Goal: Transaction & Acquisition: Subscribe to service/newsletter

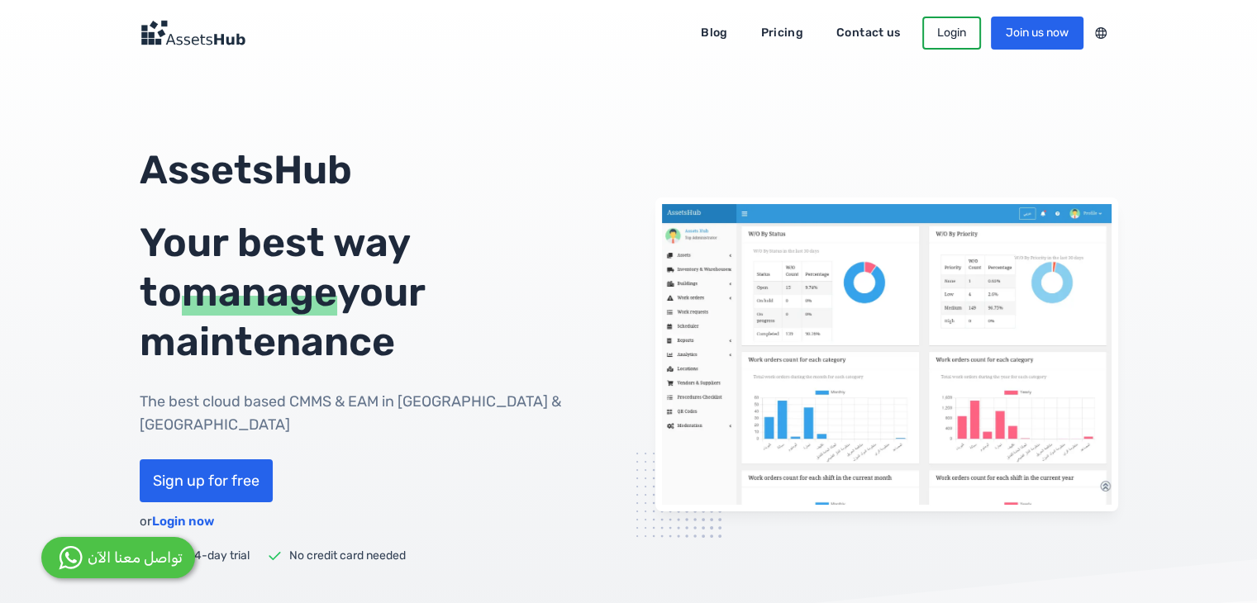
click at [830, 37] on link "Contact us" at bounding box center [869, 33] width 88 height 26
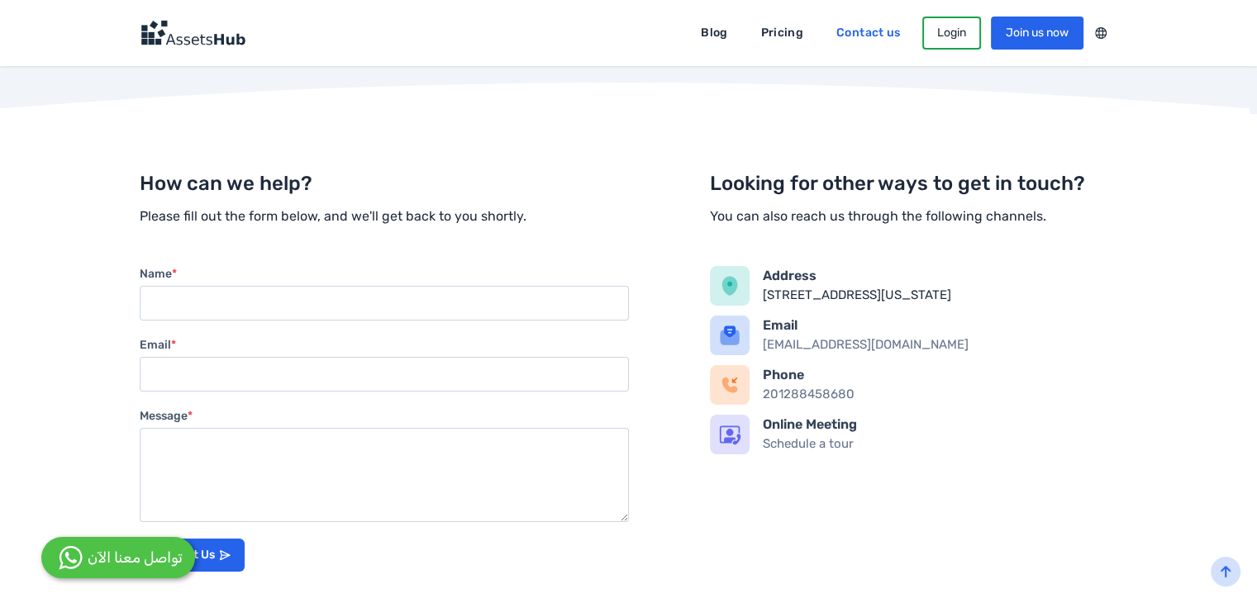
scroll to position [204, 0]
drag, startPoint x: 873, startPoint y: 402, endPoint x: 797, endPoint y: 412, distance: 76.8
click at [797, 406] on div "Phone 201288458680" at bounding box center [940, 386] width 355 height 40
click at [1037, 504] on div "Looking for other ways to get in touch? You can also reach us through the follo…" at bounding box center [913, 320] width 407 height 370
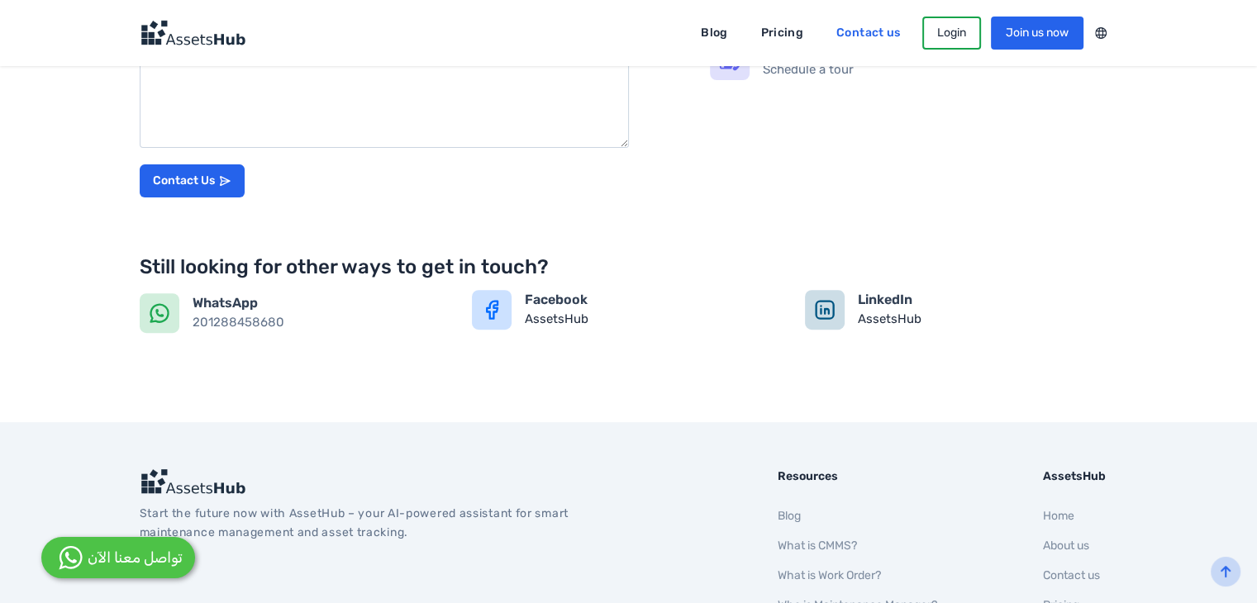
scroll to position [574, 0]
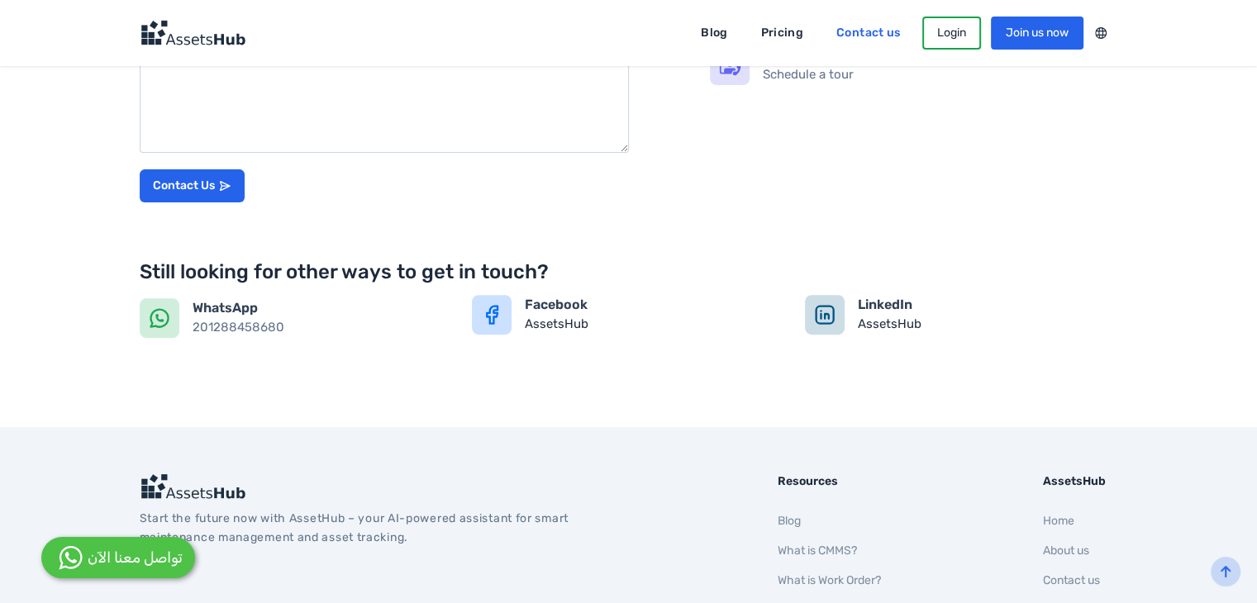
click at [497, 307] on icon at bounding box center [491, 314] width 23 height 23
click at [759, 40] on link "Pricing" at bounding box center [782, 33] width 65 height 26
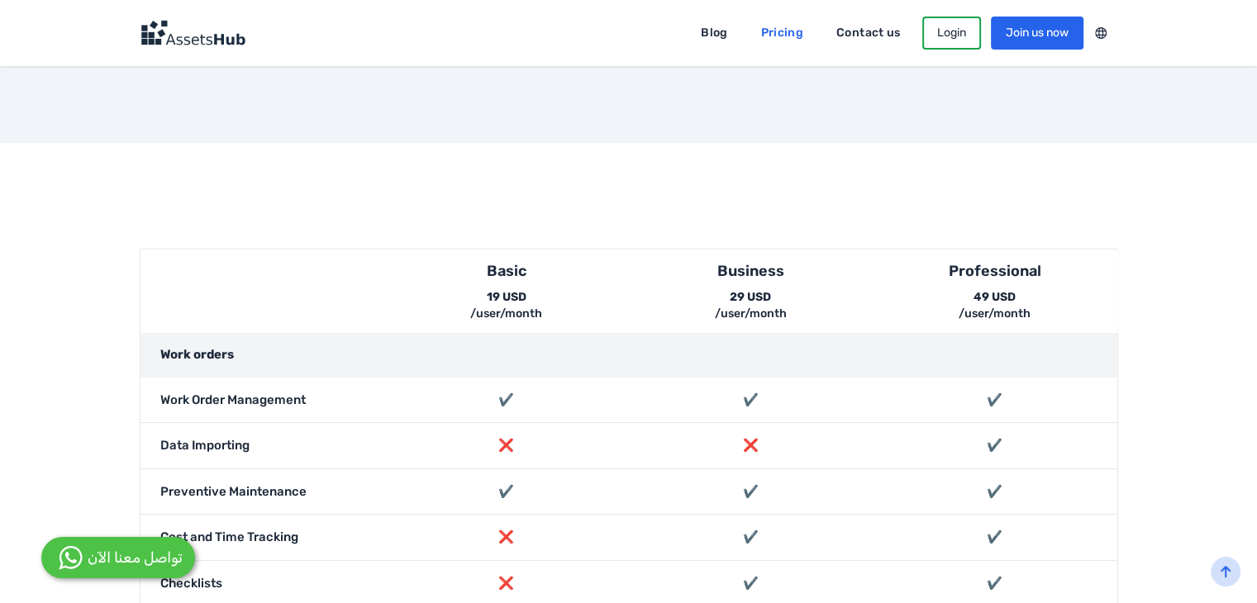
scroll to position [218, 0]
drag, startPoint x: 979, startPoint y: 288, endPoint x: 950, endPoint y: 295, distance: 29.9
click at [950, 295] on div "49 USD /user/month" at bounding box center [994, 304] width 205 height 33
click at [597, 423] on div "❌" at bounding box center [506, 444] width 245 height 45
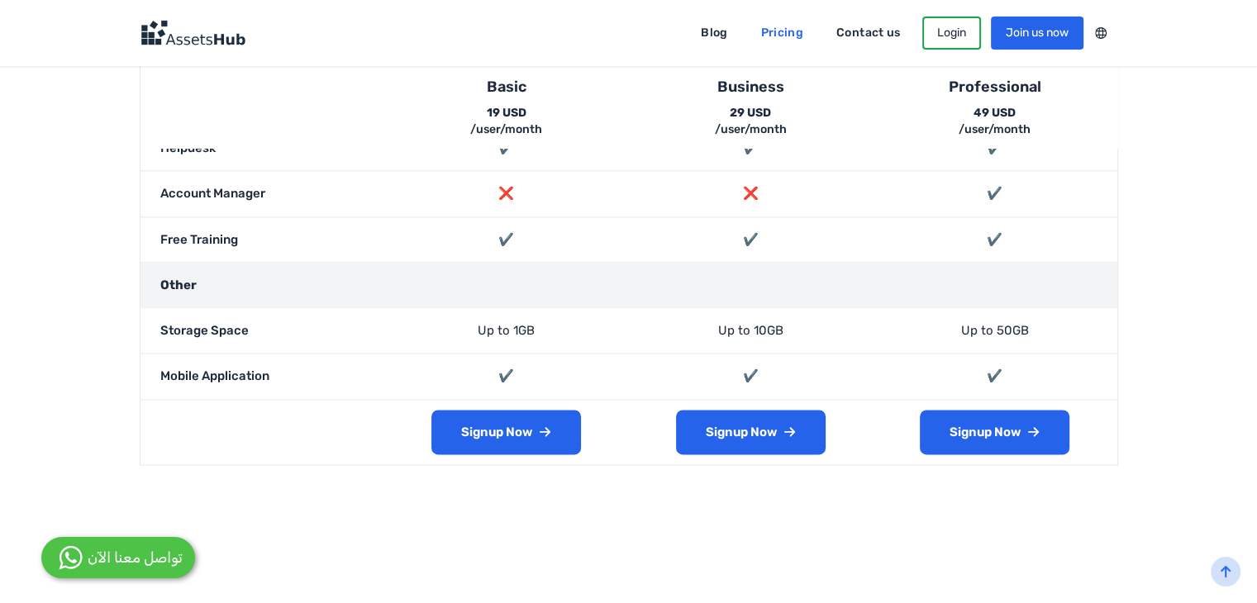
scroll to position [2192, 0]
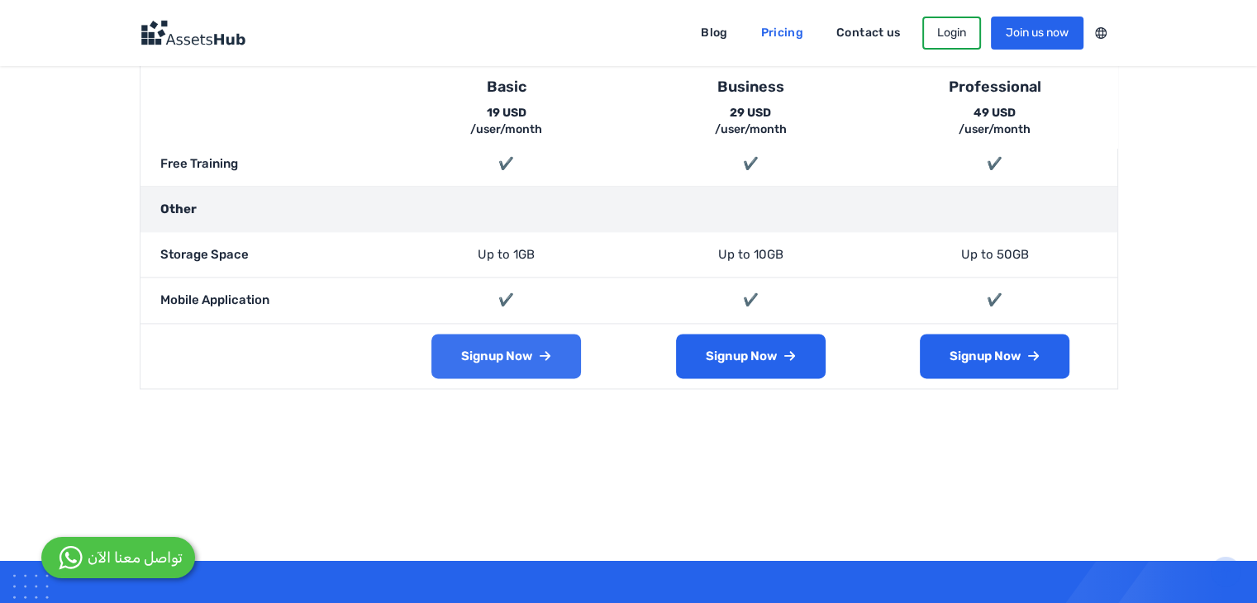
click at [516, 368] on link "Signup Now" at bounding box center [506, 356] width 150 height 45
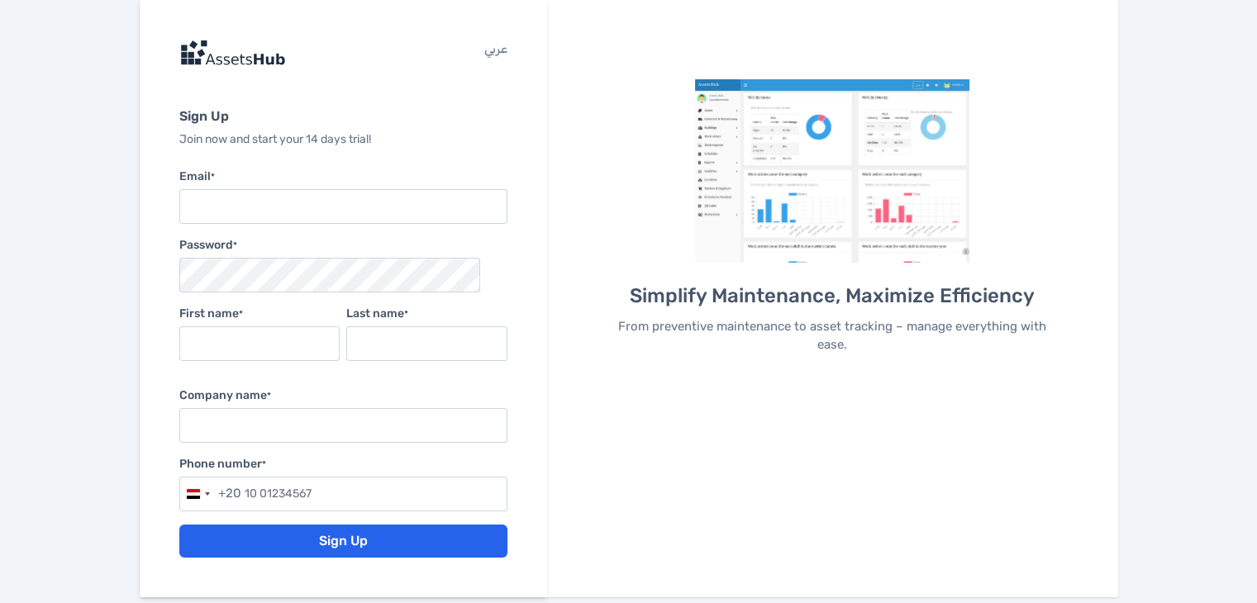
drag, startPoint x: 340, startPoint y: 71, endPoint x: 323, endPoint y: 53, distance: 24.6
click at [323, 53] on div "عربي Sign Up Join now and start your 14 days trial! Email * Password * First na…" at bounding box center [343, 298] width 407 height 597
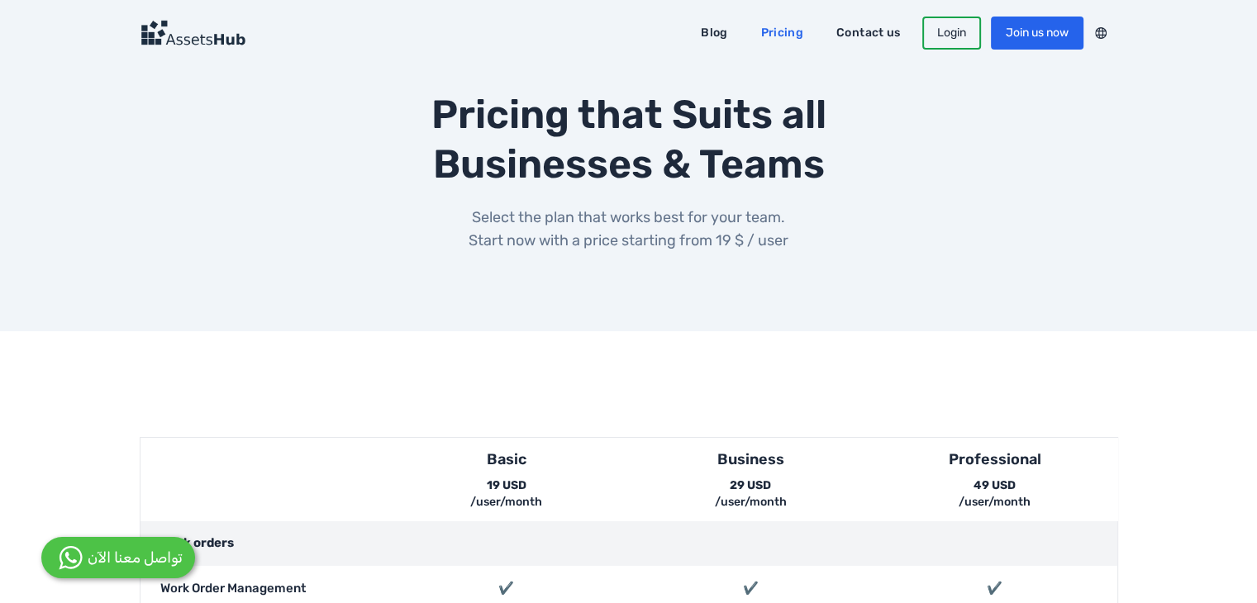
scroll to position [28, 0]
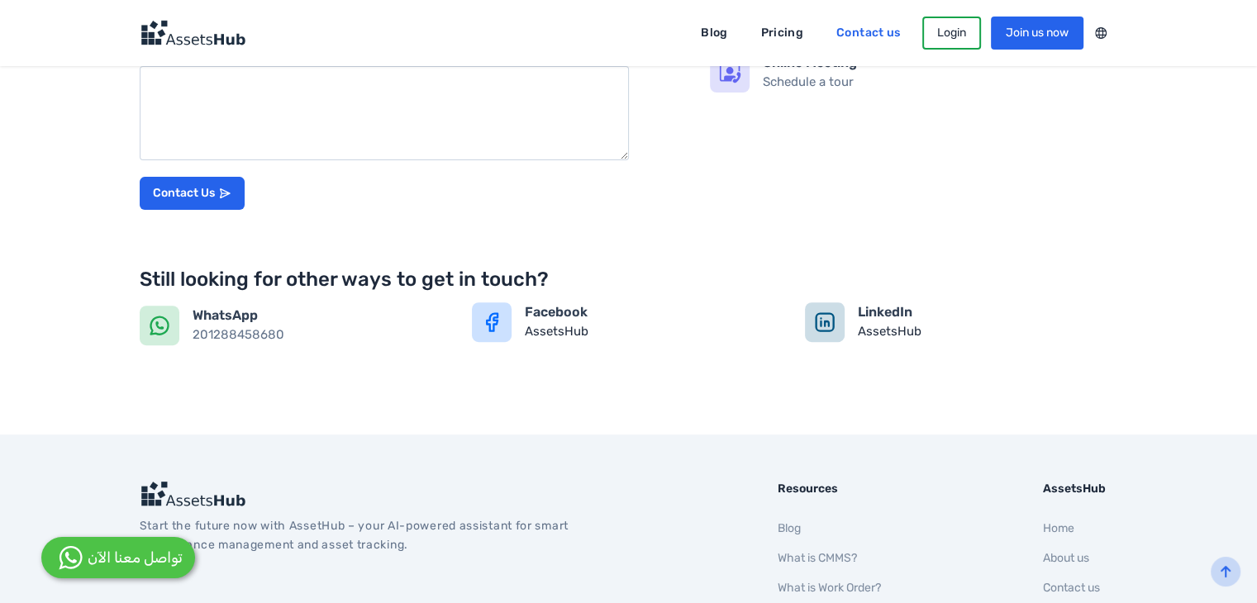
scroll to position [574, 0]
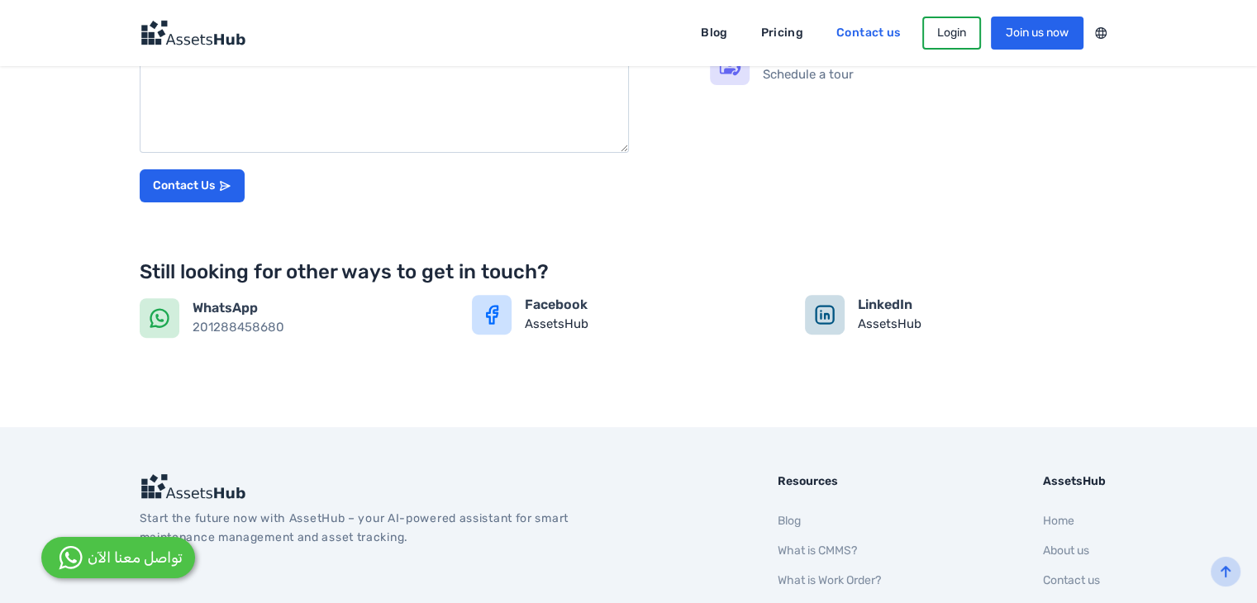
drag, startPoint x: 0, startPoint y: 0, endPoint x: 502, endPoint y: 304, distance: 587.3
click at [502, 304] on div "How can we help? Please fill out the form below, and we'll get back to you shor…" at bounding box center [629, 55] width 1058 height 583
click at [502, 312] on icon at bounding box center [491, 314] width 23 height 23
